Goal: Use online tool/utility: Utilize a website feature to perform a specific function

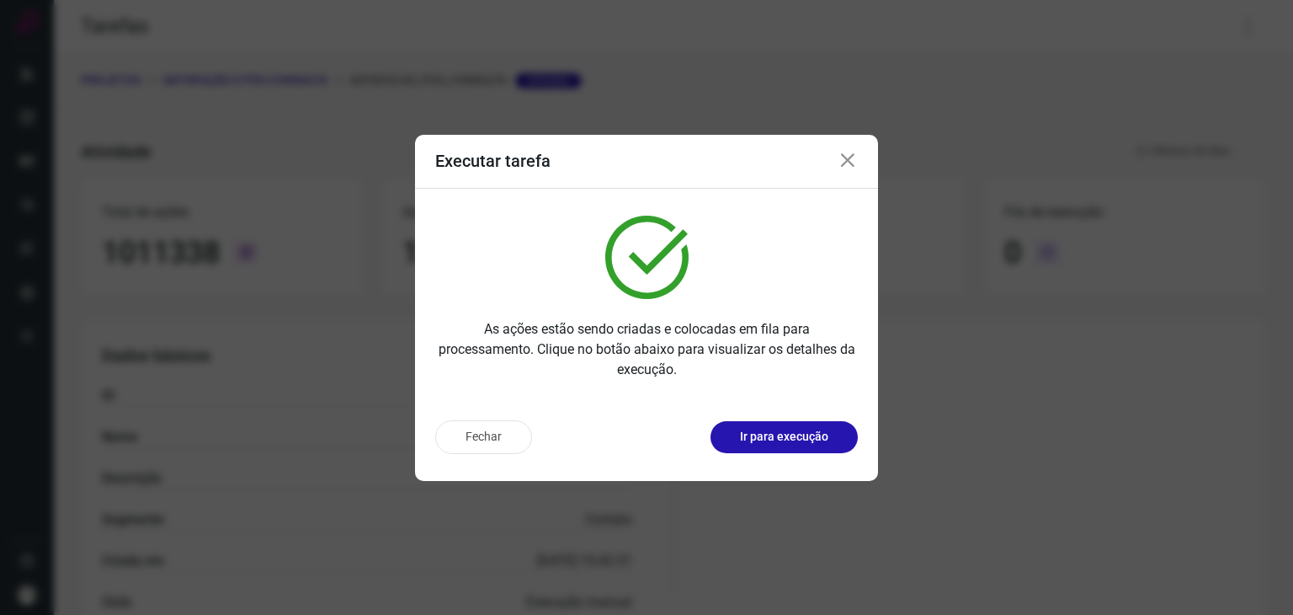
click at [775, 428] on p "Ir para execução" at bounding box center [784, 437] width 88 height 18
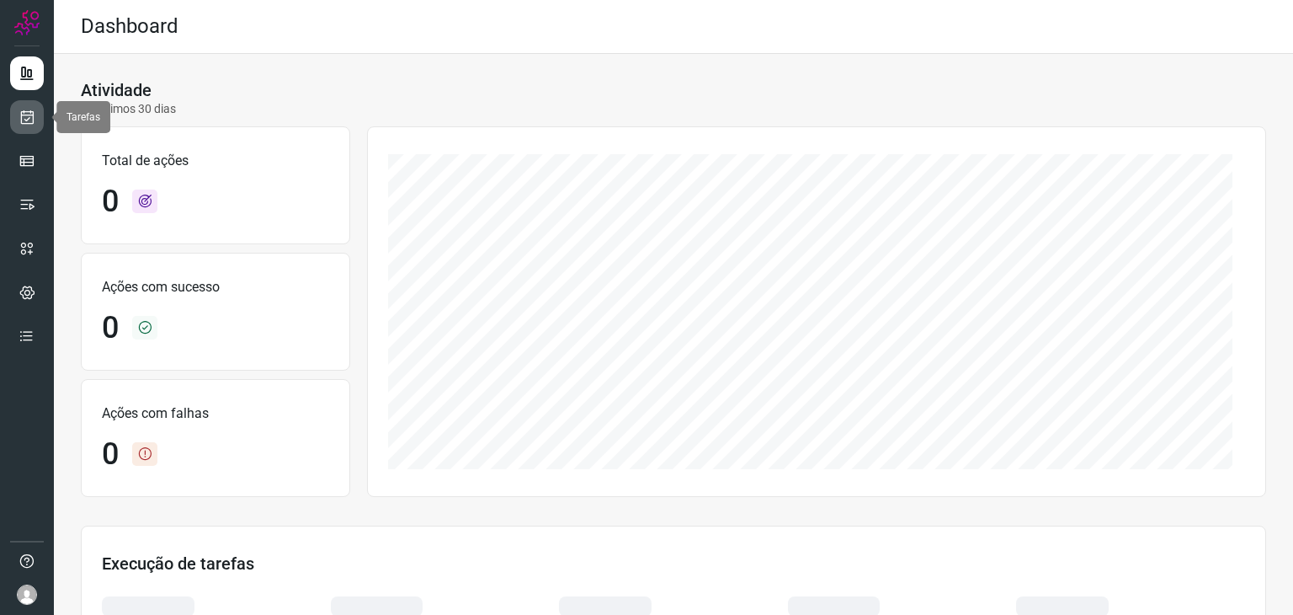
click at [40, 125] on link at bounding box center [27, 117] width 34 height 34
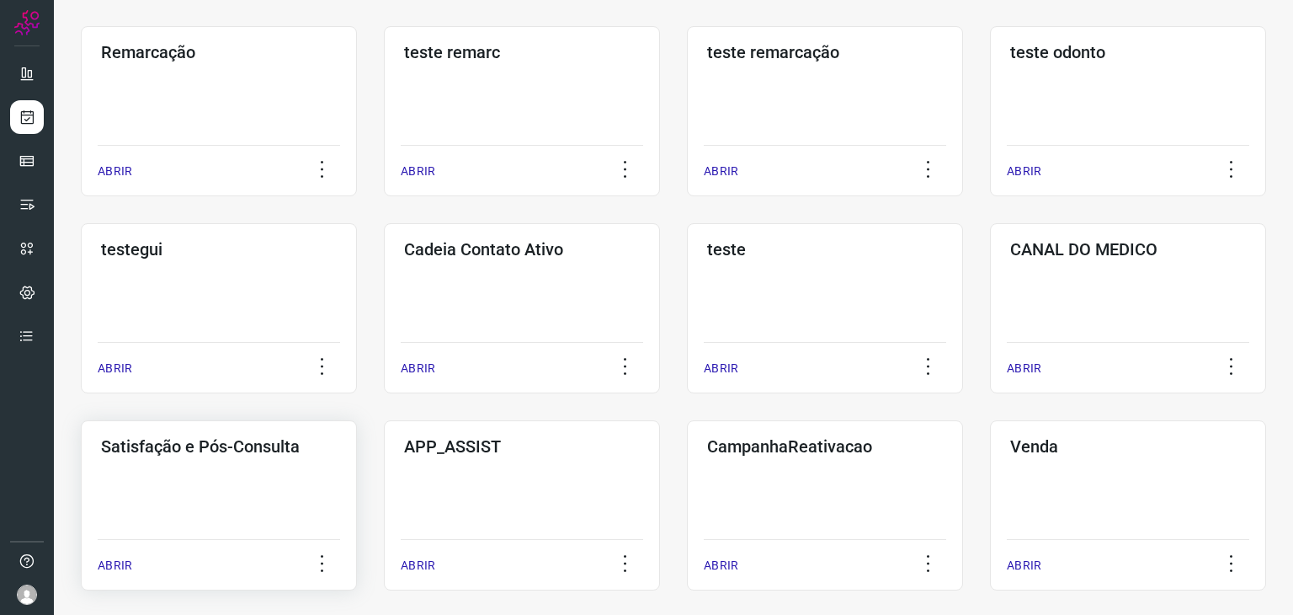
scroll to position [337, 0]
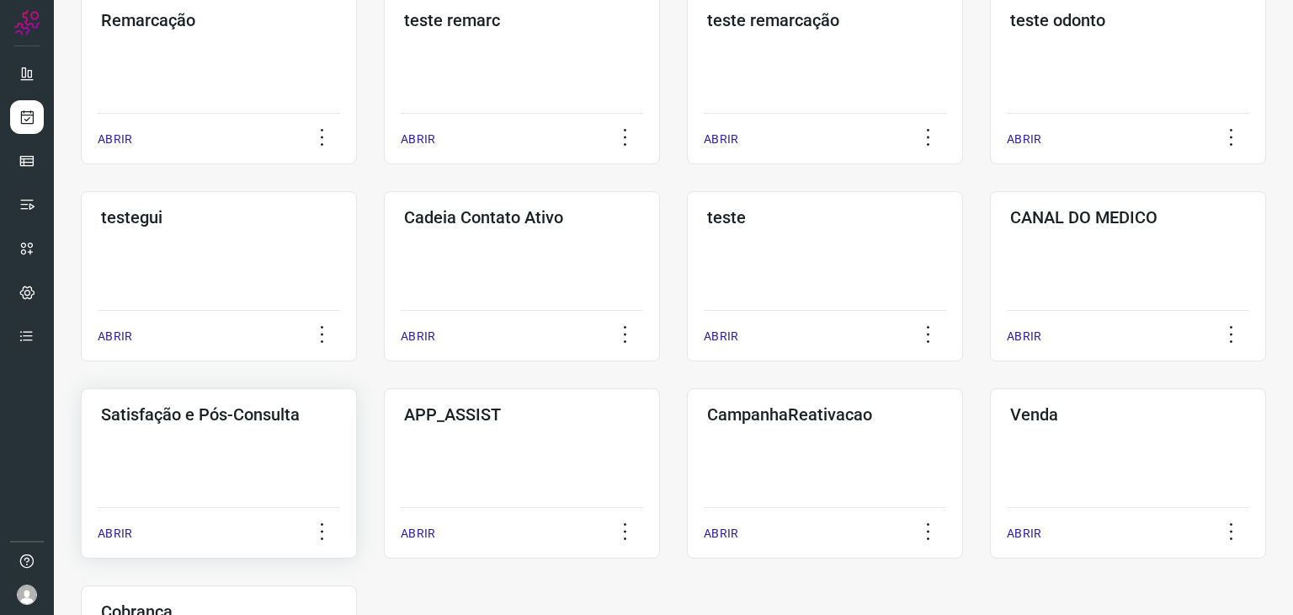
click at [384, 464] on div "Satisfação e Pós-Consulta ABRIR" at bounding box center [522, 473] width 276 height 170
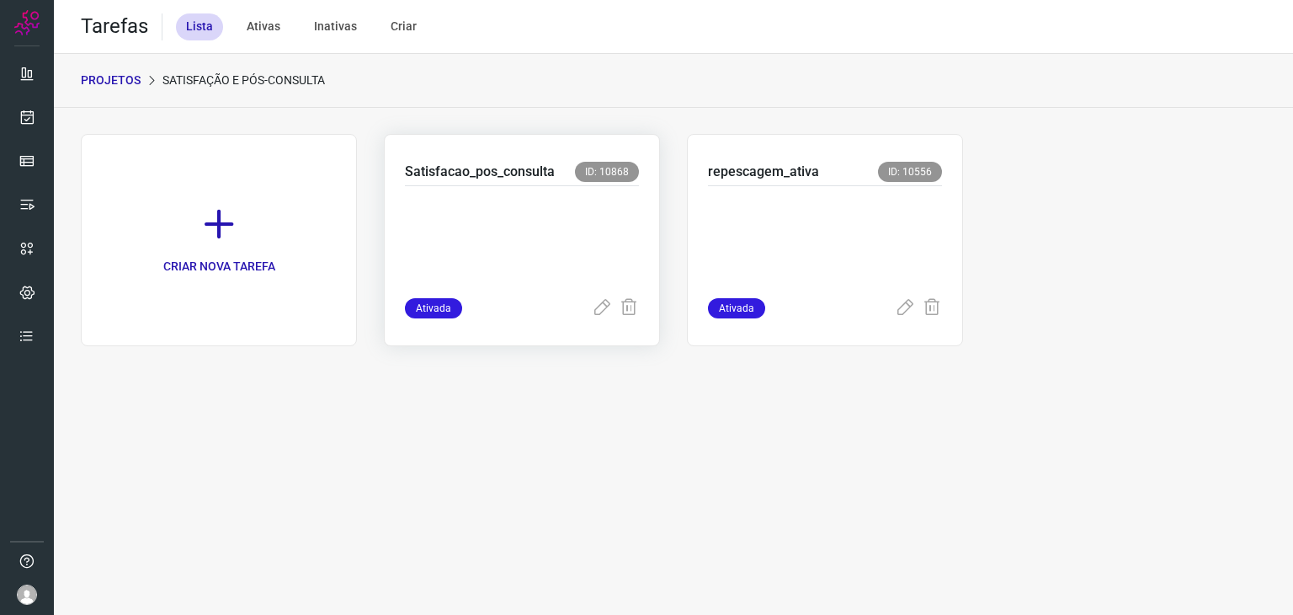
click at [525, 228] on p at bounding box center [522, 238] width 234 height 84
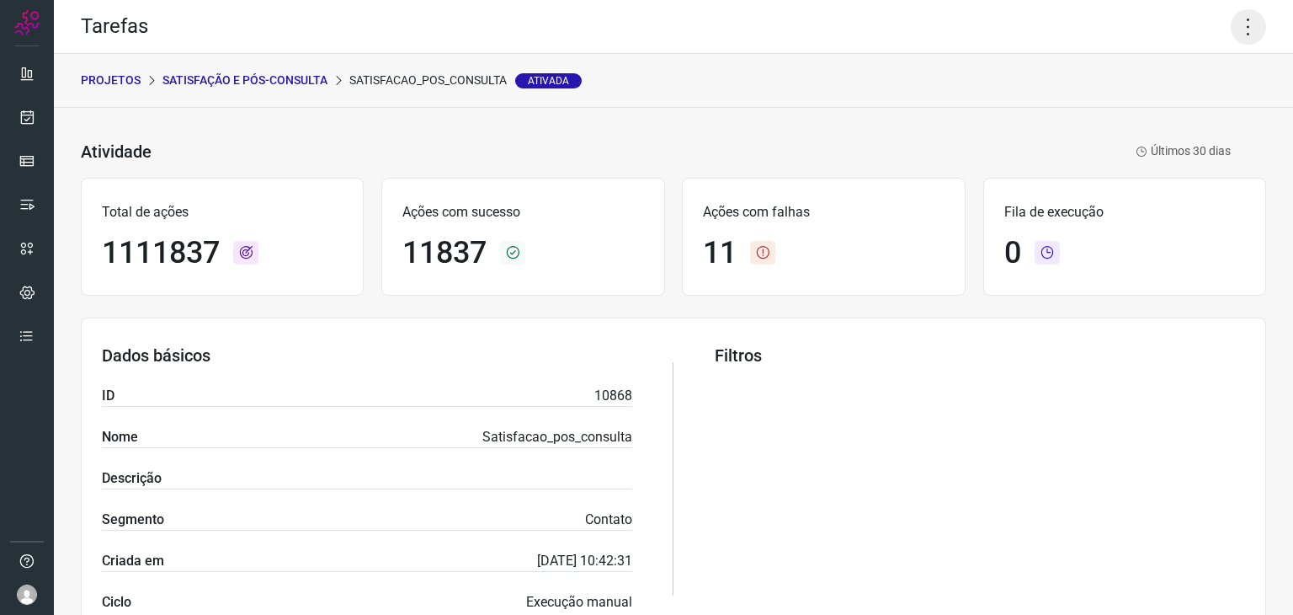
click at [1243, 29] on icon at bounding box center [1248, 26] width 35 height 35
click at [1146, 114] on li "Executar" at bounding box center [1176, 110] width 153 height 27
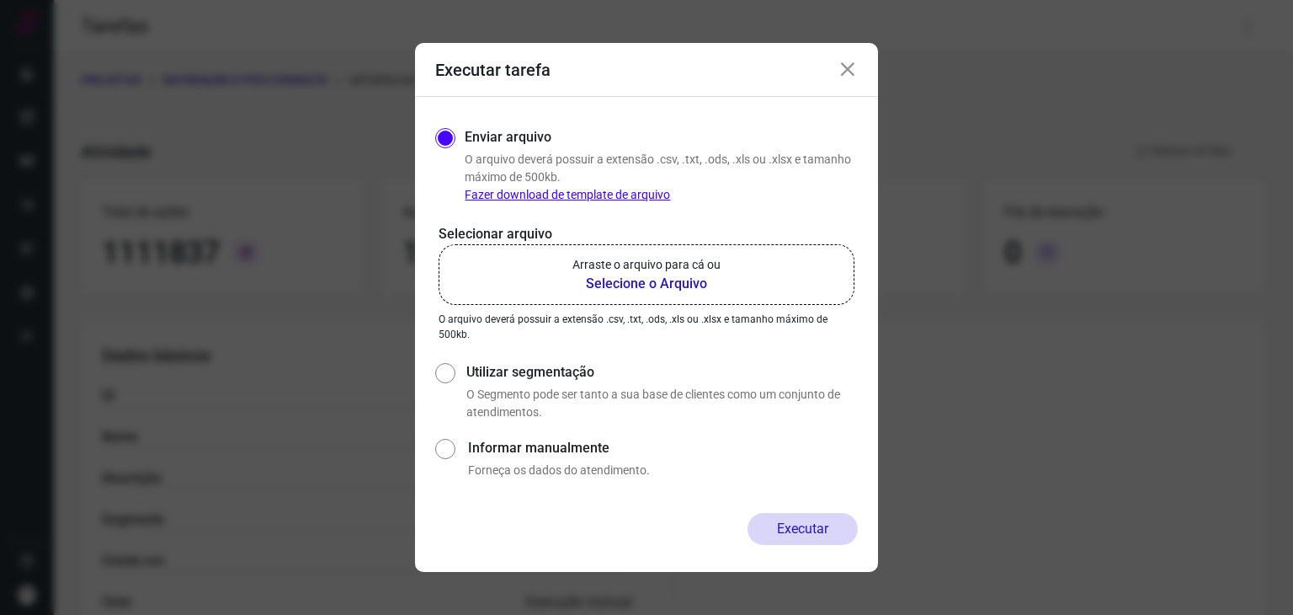
click at [731, 293] on label "Arraste o arquivo para cá ou Selecione o Arquivo" at bounding box center [647, 274] width 416 height 61
click at [0, 0] on input "Arraste o arquivo para cá ou Selecione o Arquivo" at bounding box center [0, 0] width 0 height 0
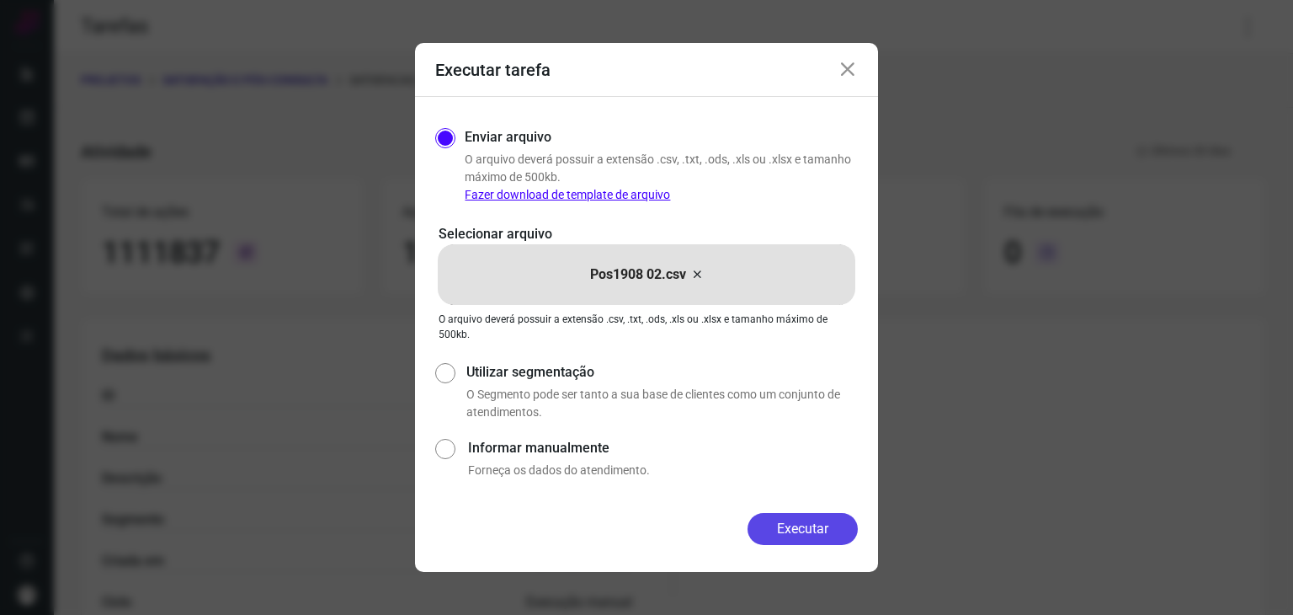
click at [808, 534] on button "Executar" at bounding box center [803, 529] width 110 height 32
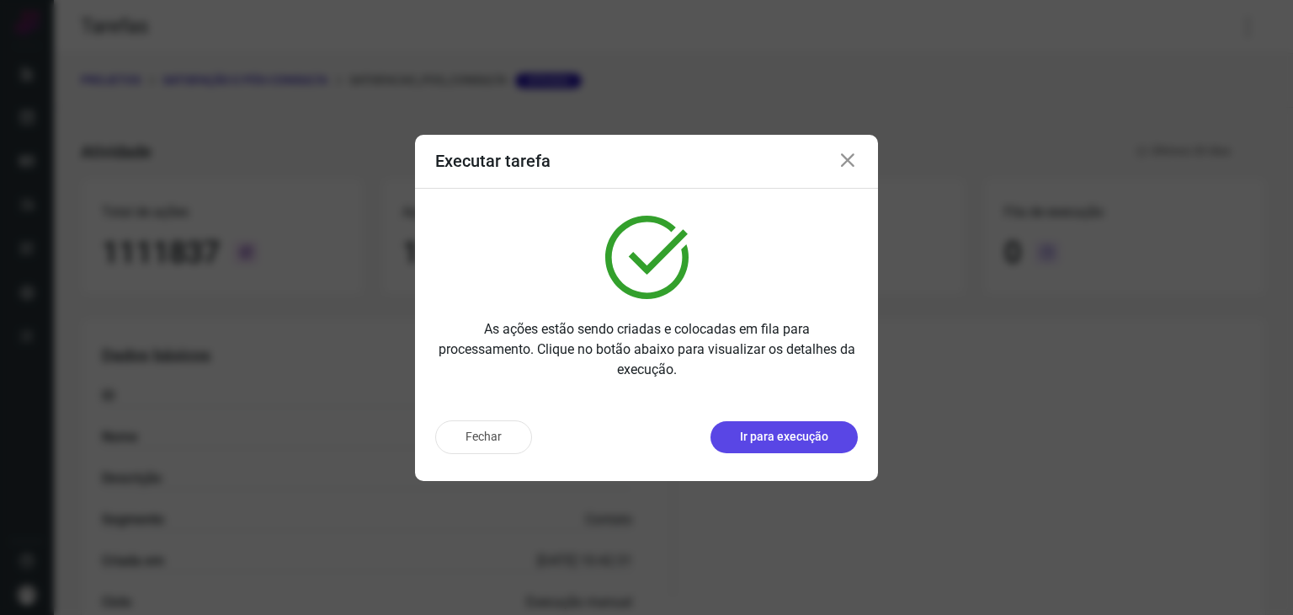
click at [827, 443] on p "Ir para execução" at bounding box center [784, 437] width 88 height 18
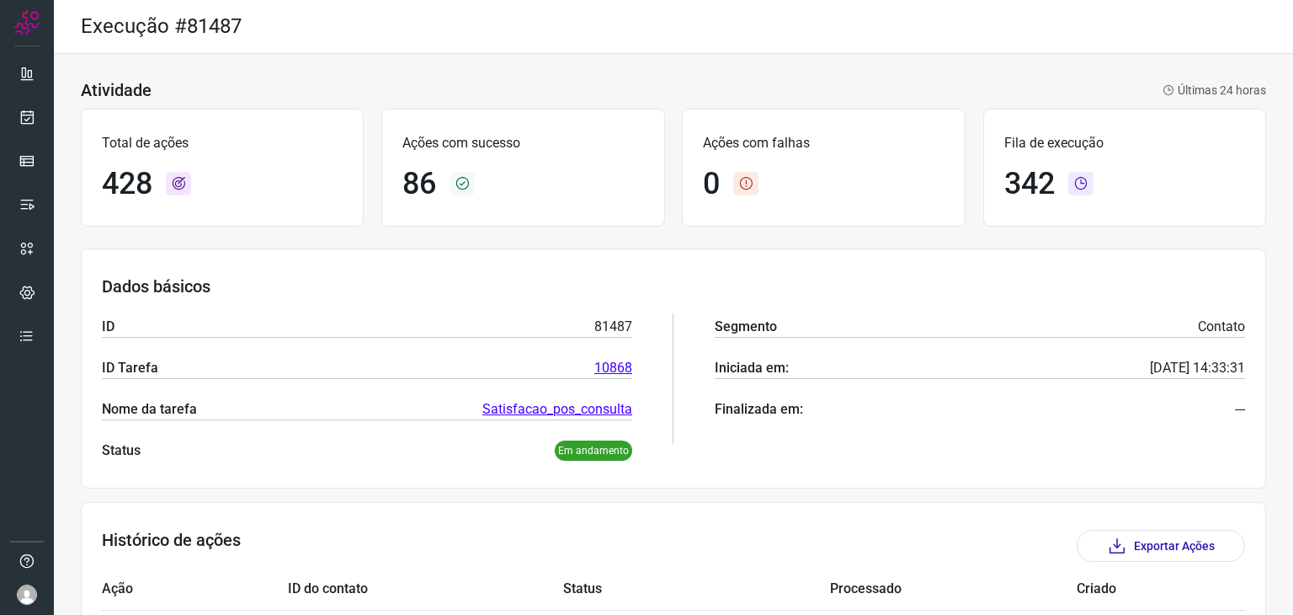
click at [530, 232] on div "Total de ações 428 Ações com sucesso 86 Ações com falhas 0 Fila de execução 342" at bounding box center [673, 167] width 1185 height 135
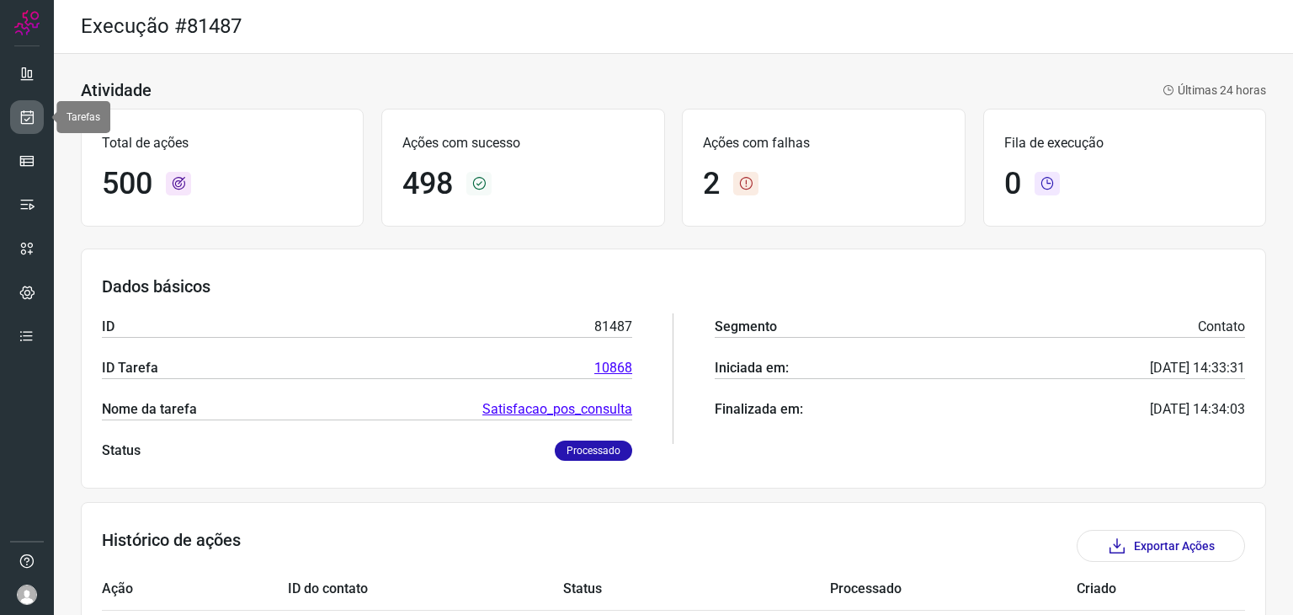
click at [29, 109] on icon at bounding box center [28, 117] width 18 height 17
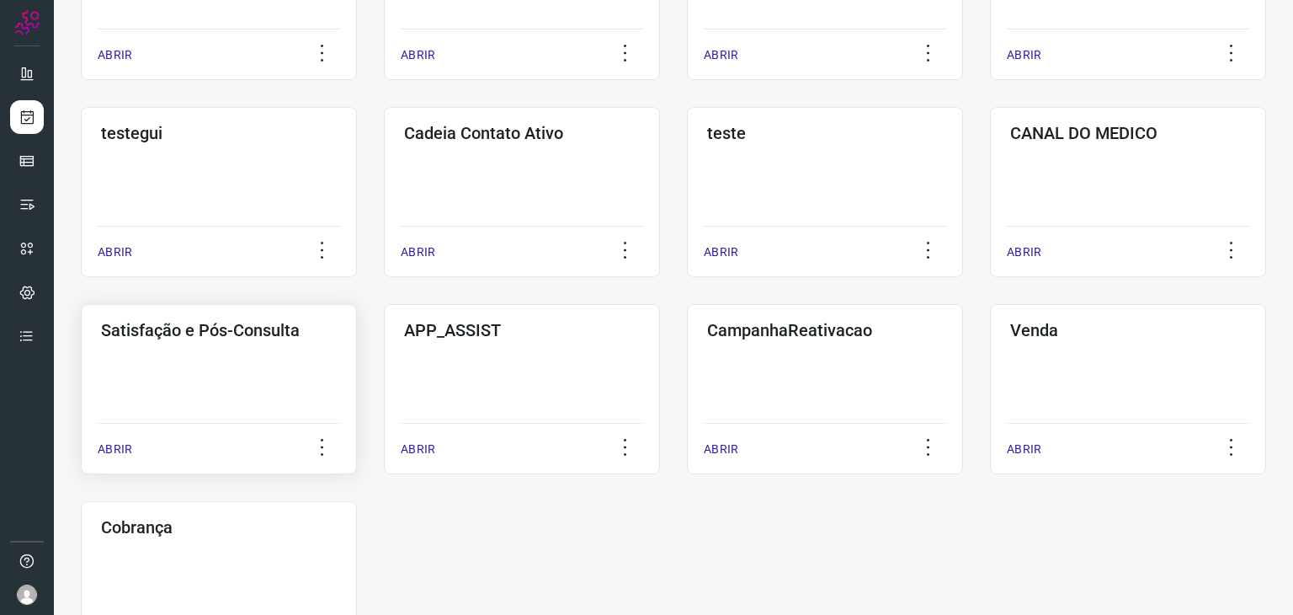
click at [384, 402] on div "Satisfação e Pós-Consulta ABRIR" at bounding box center [522, 389] width 276 height 170
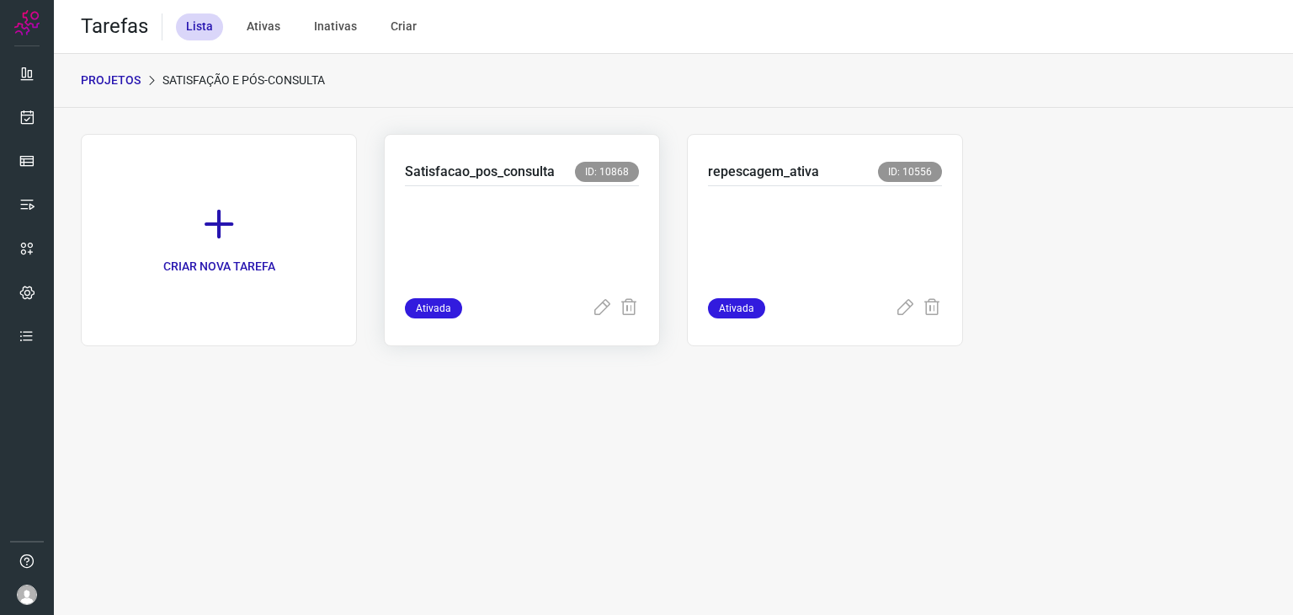
click at [566, 244] on p at bounding box center [522, 238] width 234 height 84
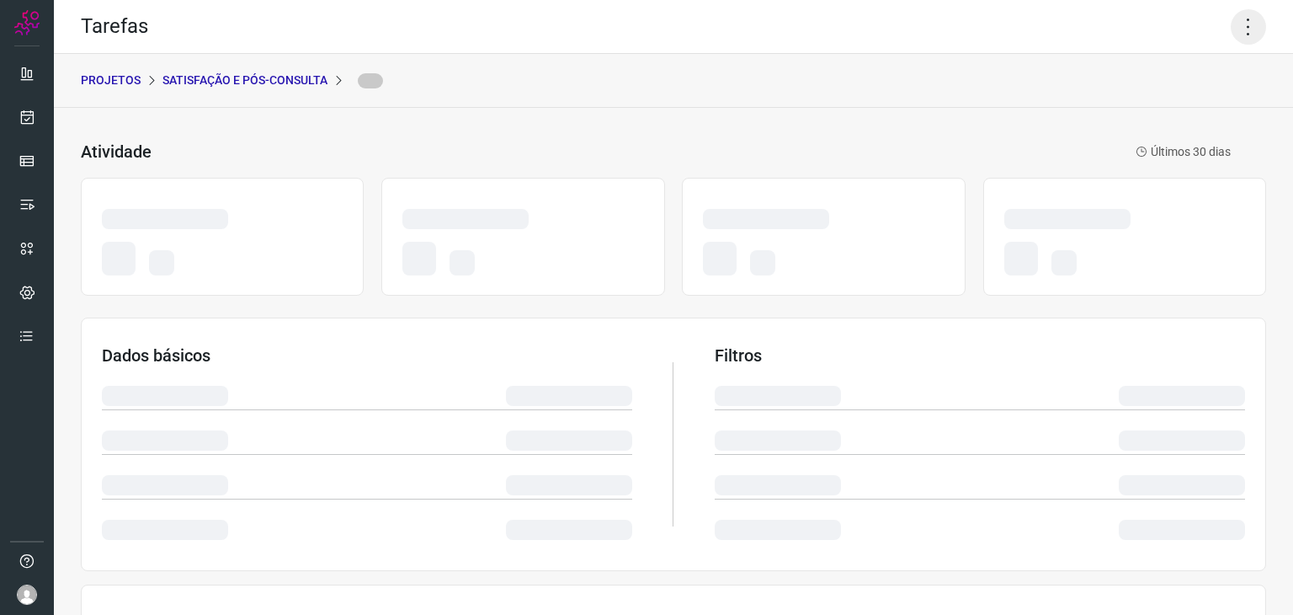
click at [1239, 29] on icon at bounding box center [1248, 26] width 35 height 35
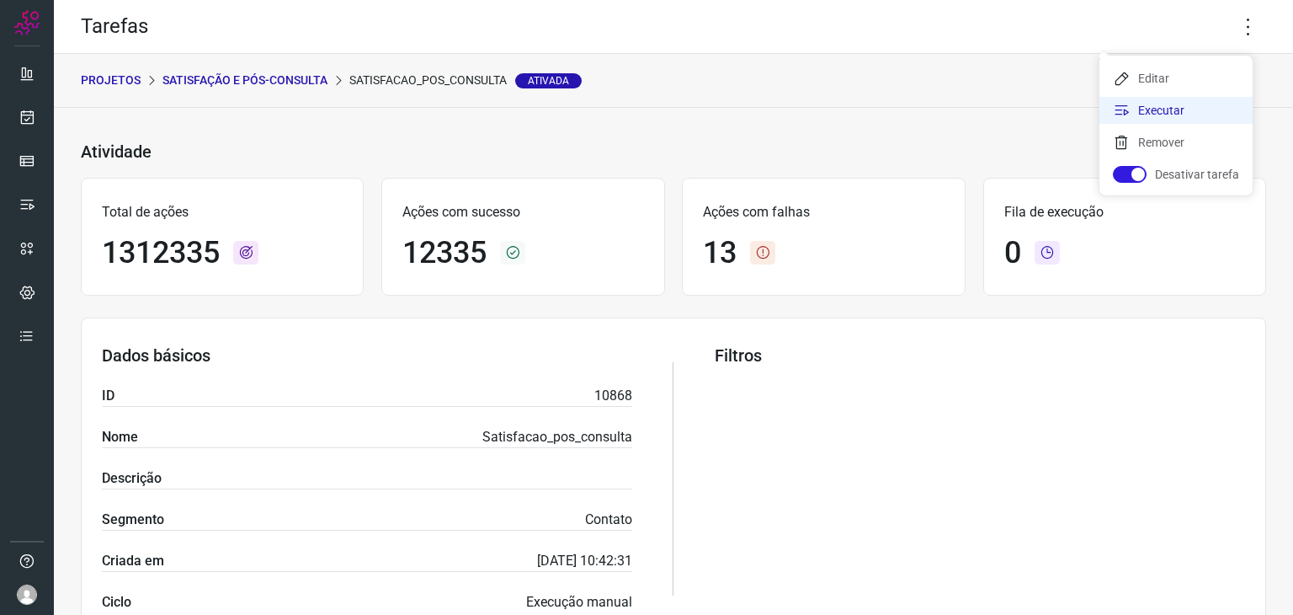
click at [1159, 102] on li "Executar" at bounding box center [1176, 110] width 153 height 27
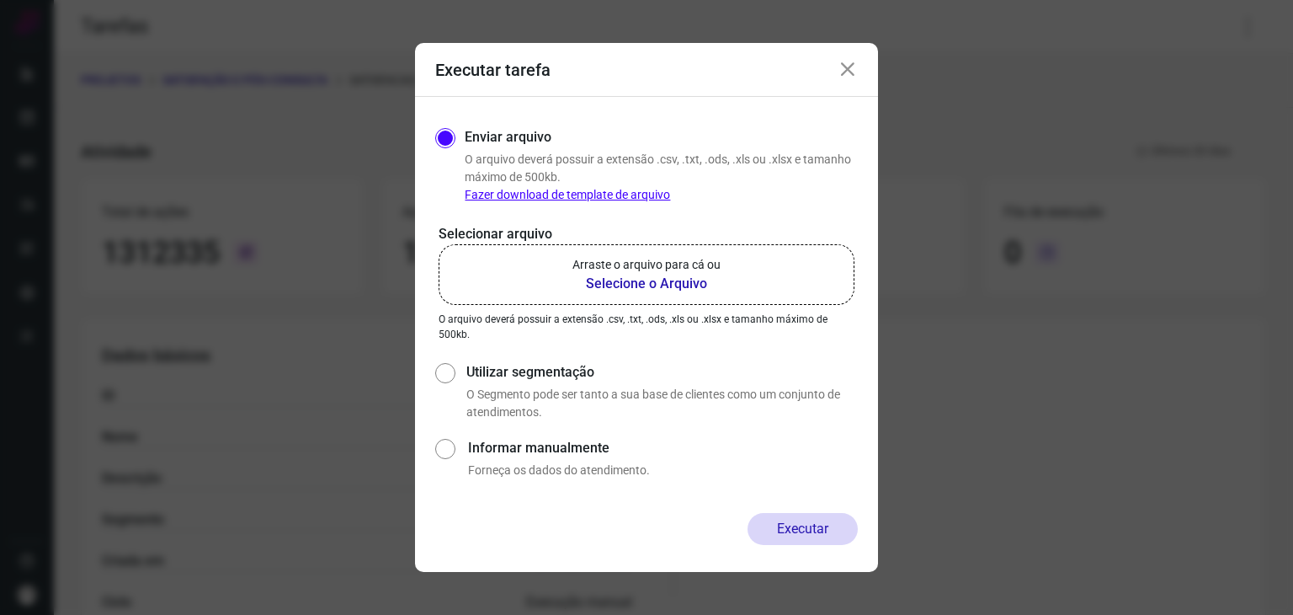
click at [738, 277] on label "Arraste o arquivo para cá ou Selecione o Arquivo" at bounding box center [647, 274] width 416 height 61
click at [0, 0] on input "Arraste o arquivo para cá ou Selecione o Arquivo" at bounding box center [0, 0] width 0 height 0
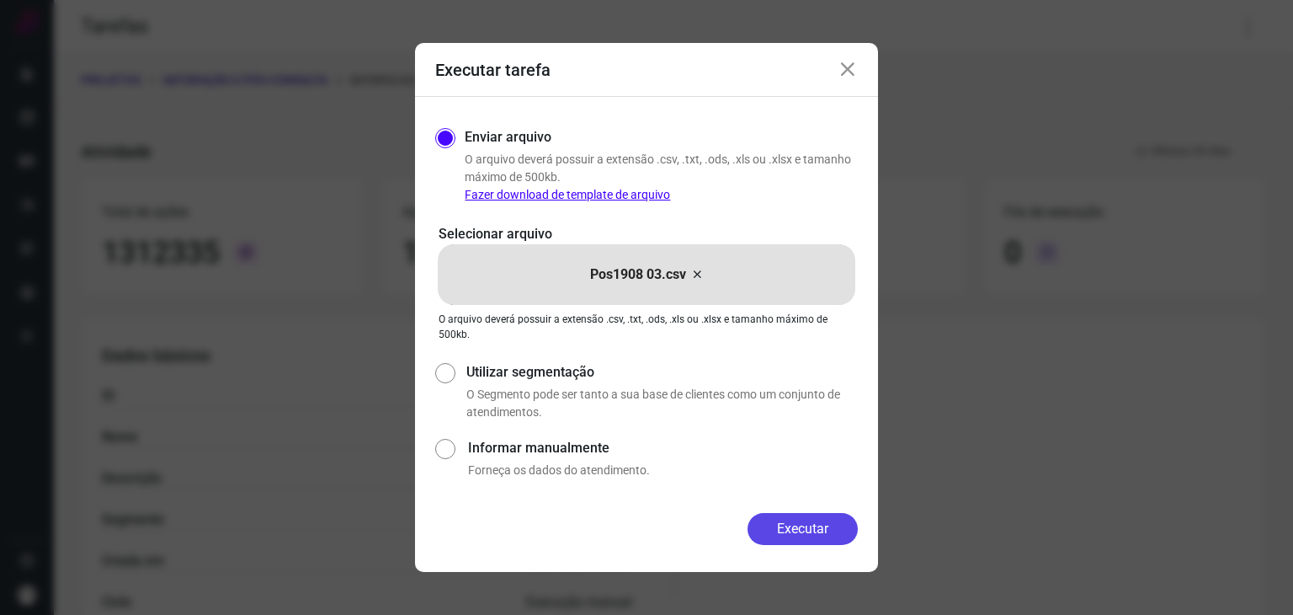
click at [781, 534] on button "Executar" at bounding box center [803, 529] width 110 height 32
